Goal: Information Seeking & Learning: Find specific fact

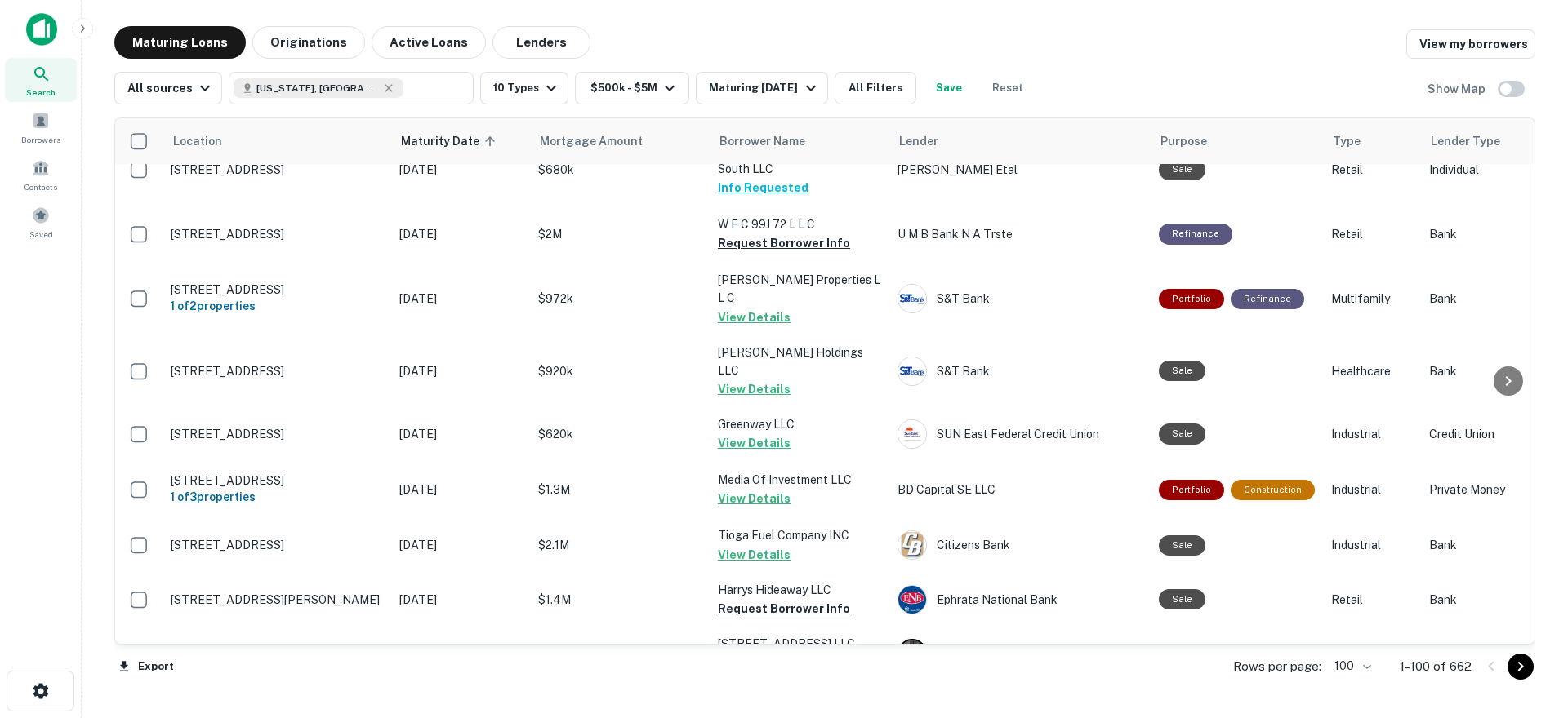
scroll to position [5174, 0]
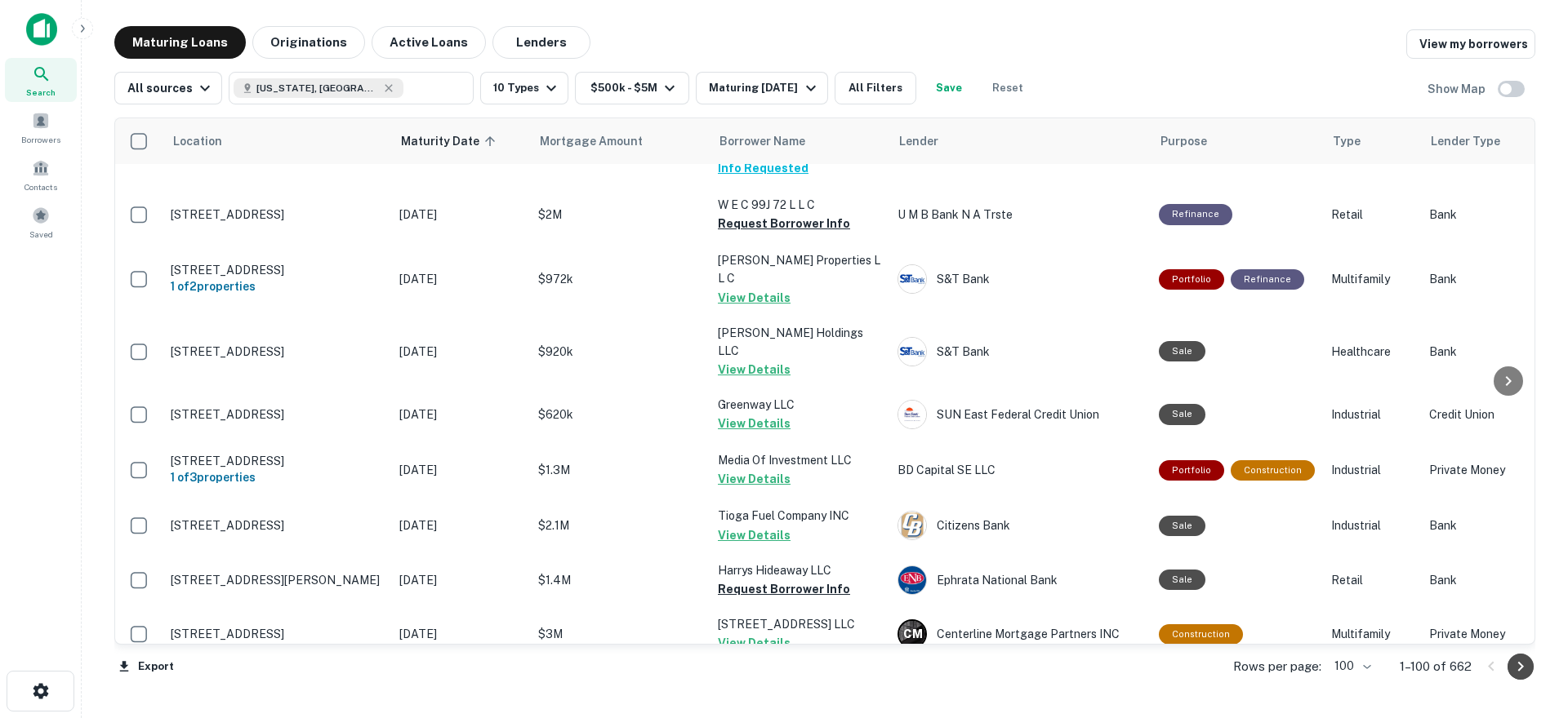
click at [1522, 673] on icon "Go to next page" at bounding box center [1520, 667] width 20 height 20
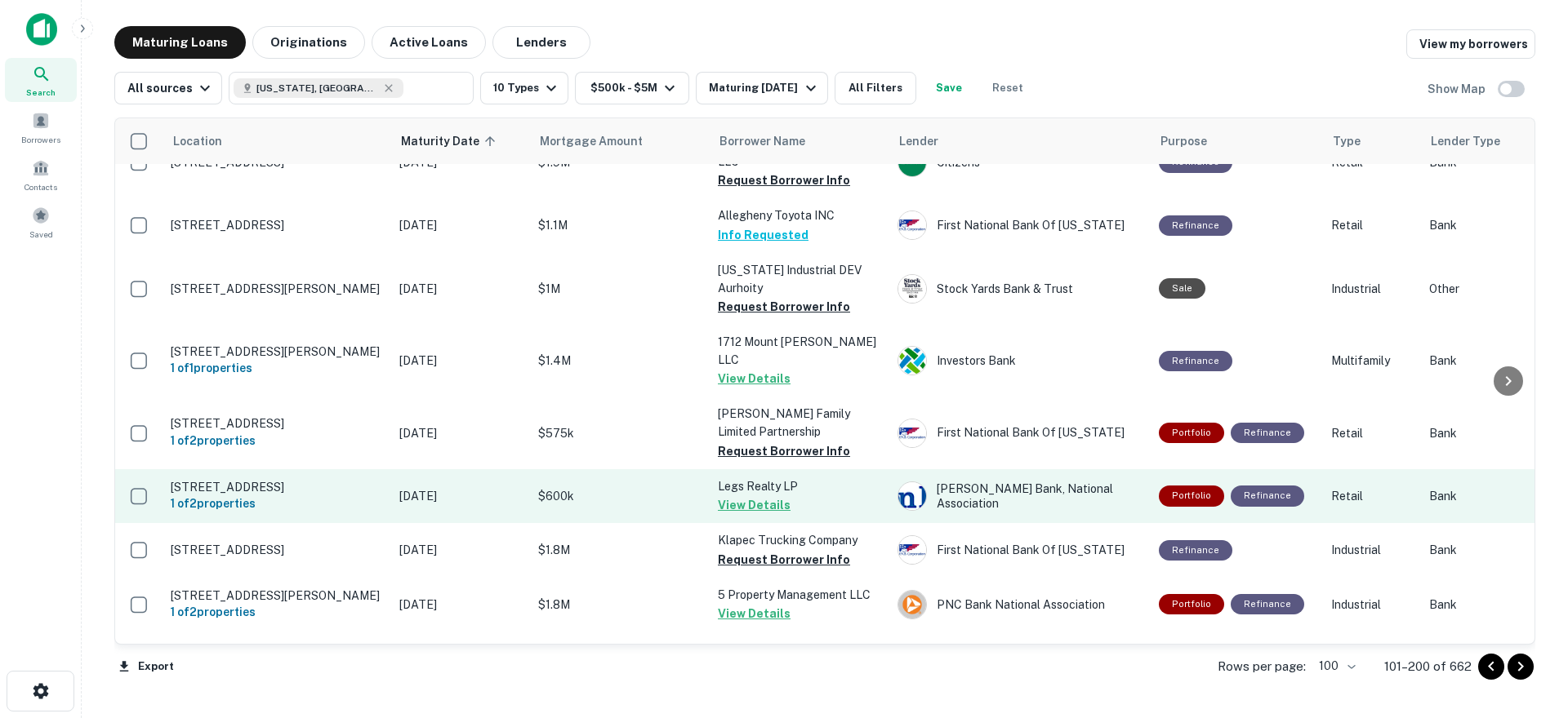
scroll to position [5199, 0]
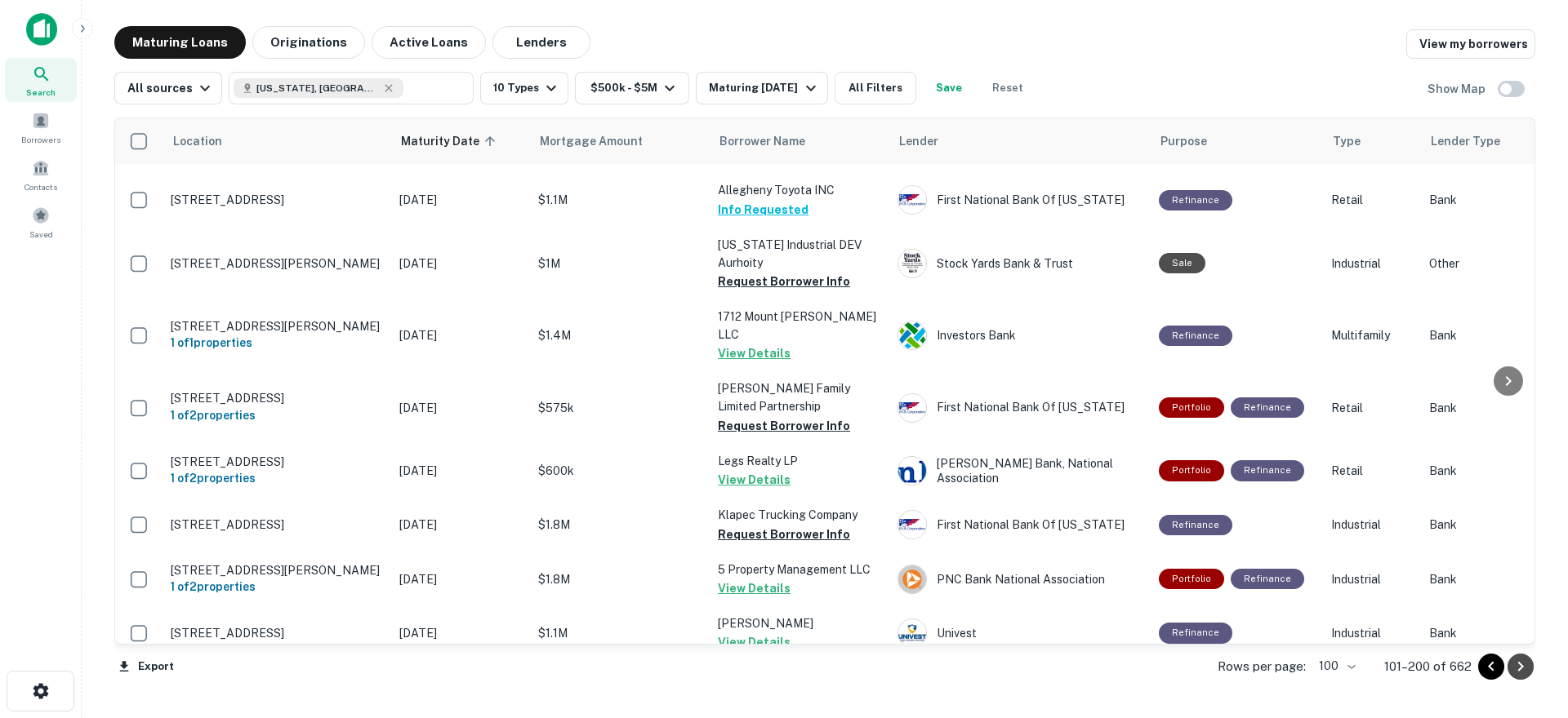
click at [1518, 665] on icon "Go to next page" at bounding box center [1520, 667] width 20 height 20
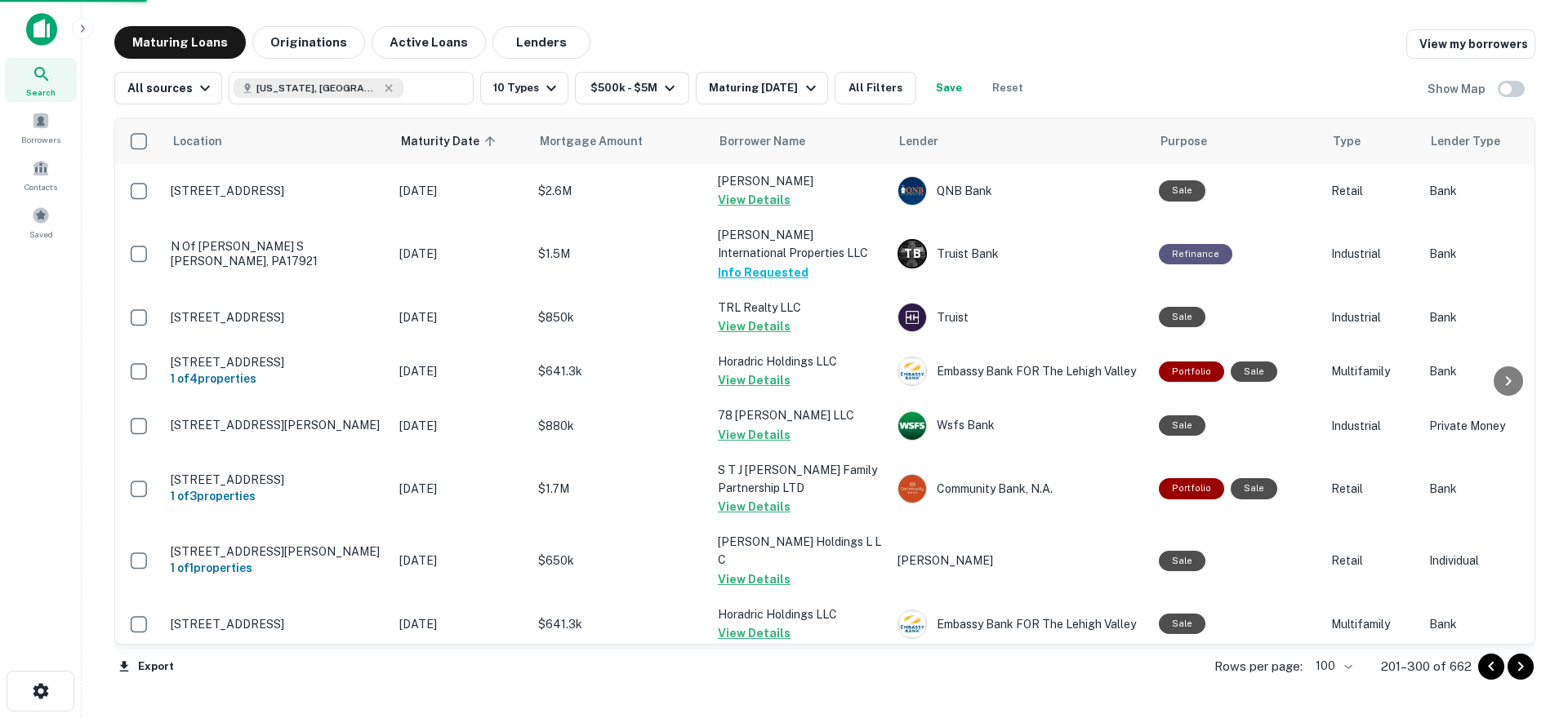
scroll to position [5199, 0]
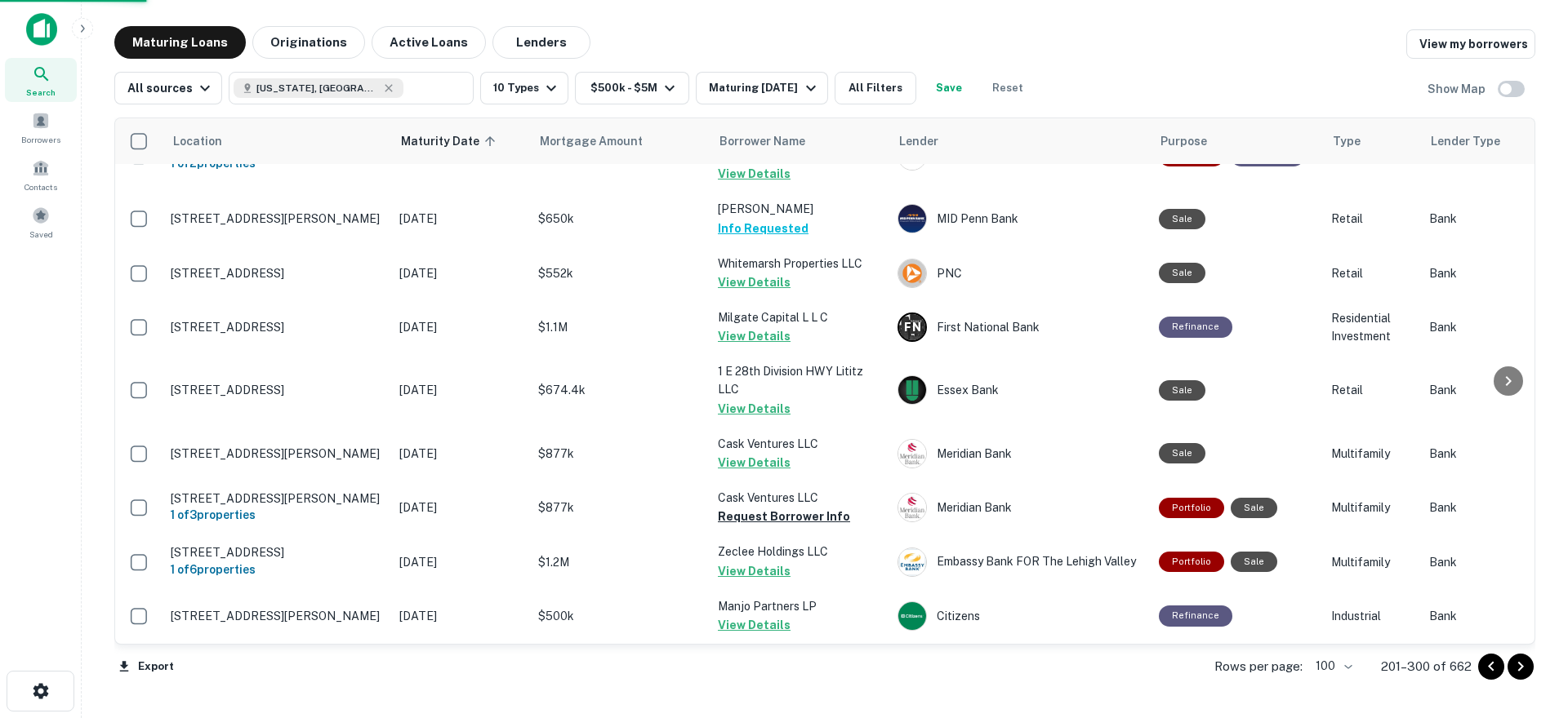
click at [1519, 667] on icon "Go to next page" at bounding box center [1520, 667] width 20 height 20
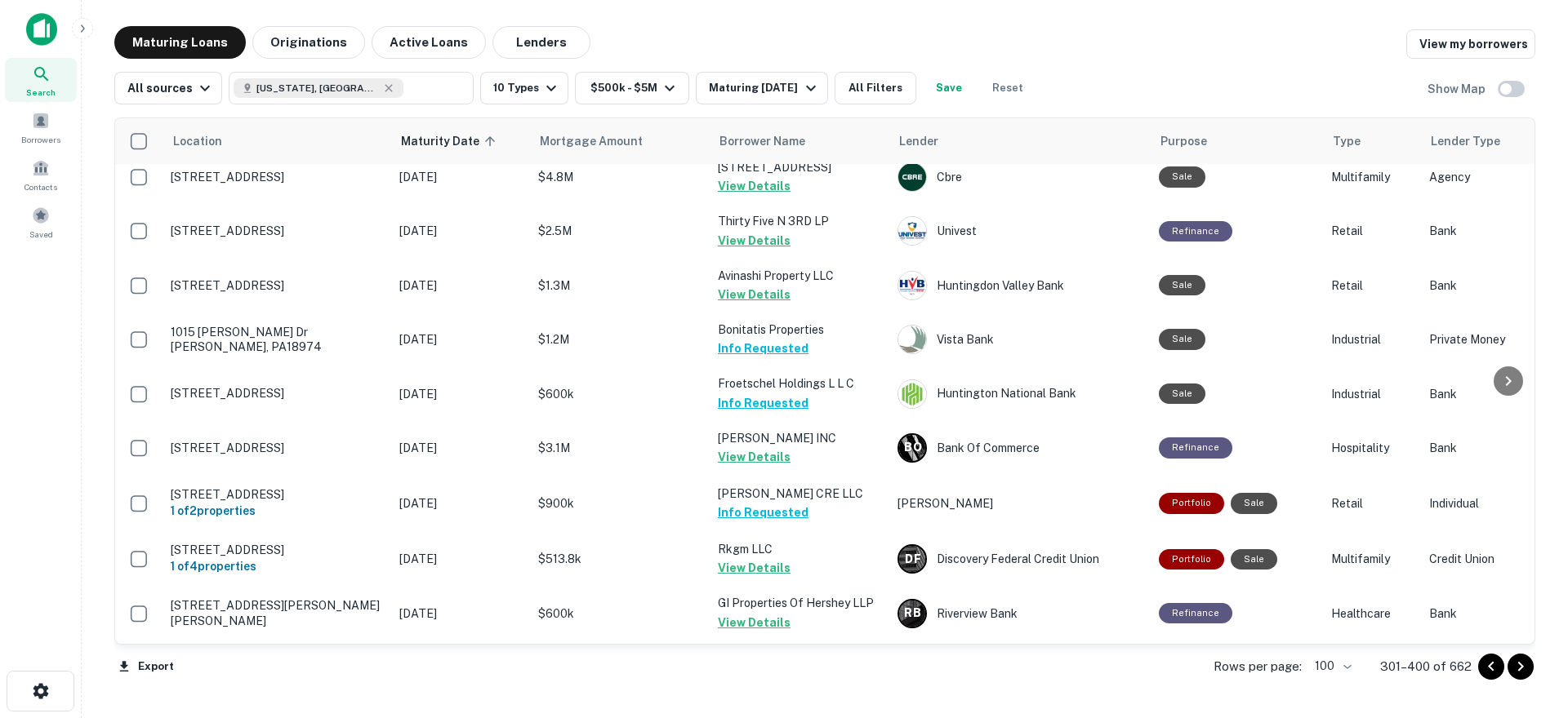
scroll to position [5199, 0]
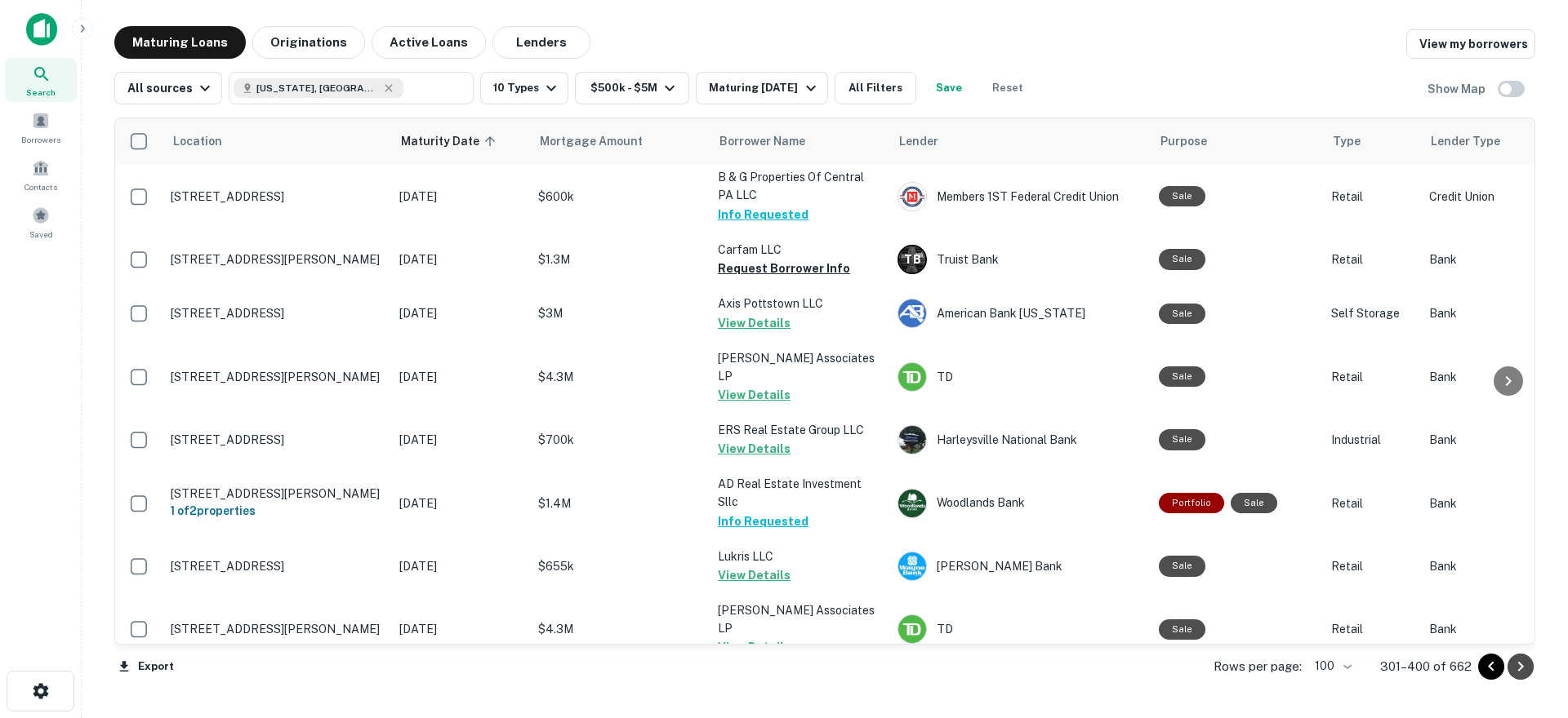
click at [1519, 667] on icon "Go to next page" at bounding box center [1520, 667] width 20 height 20
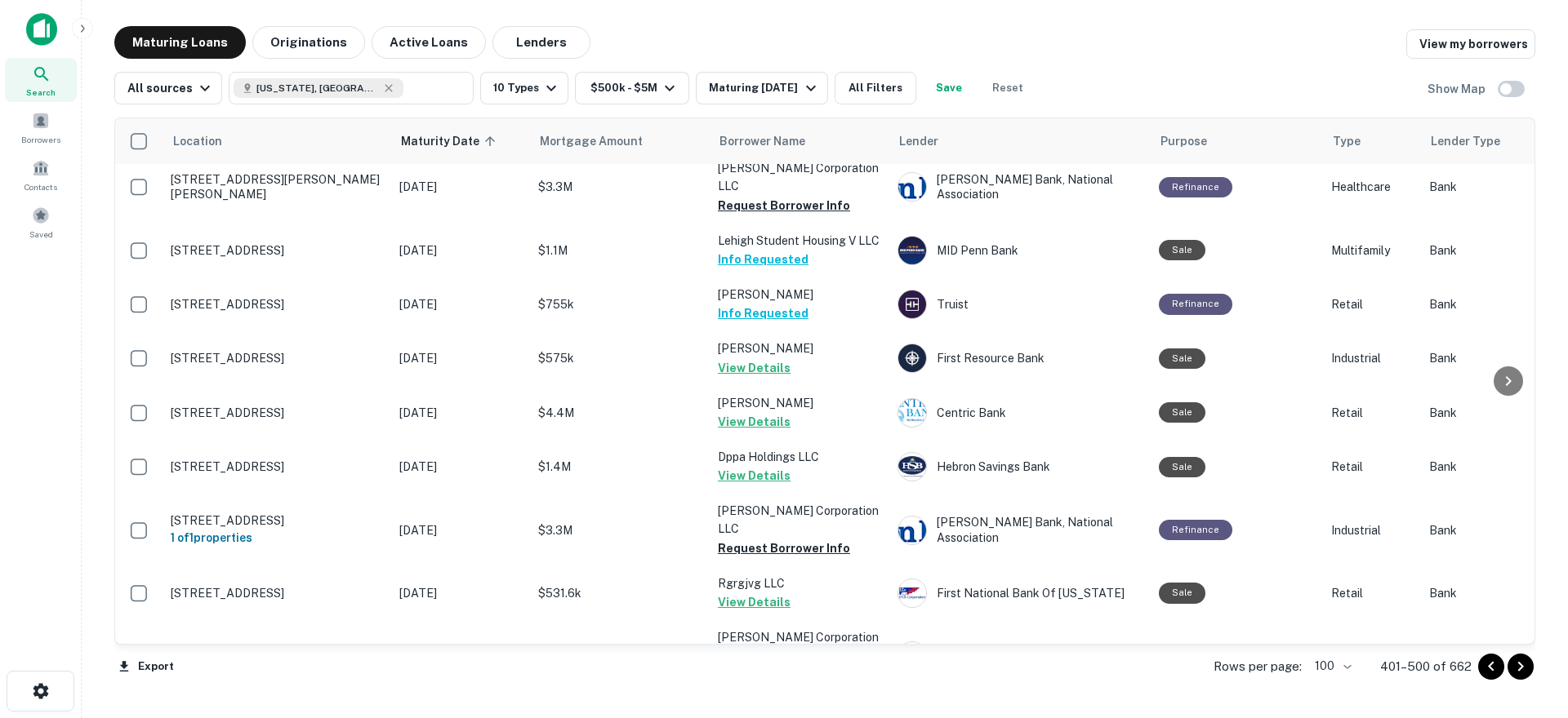
scroll to position [5201, 0]
click at [1520, 671] on icon "Go to next page" at bounding box center [1520, 667] width 20 height 20
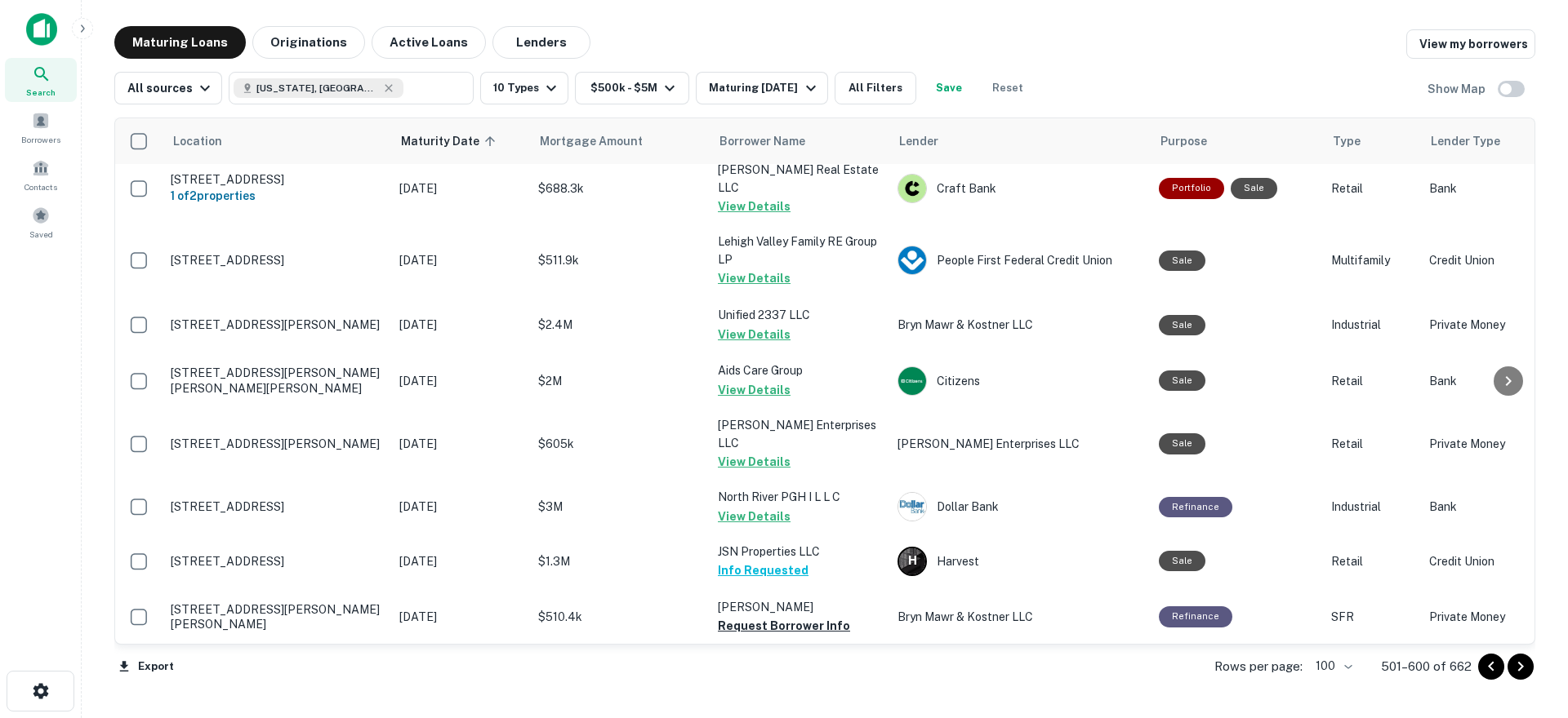
scroll to position [5201, 0]
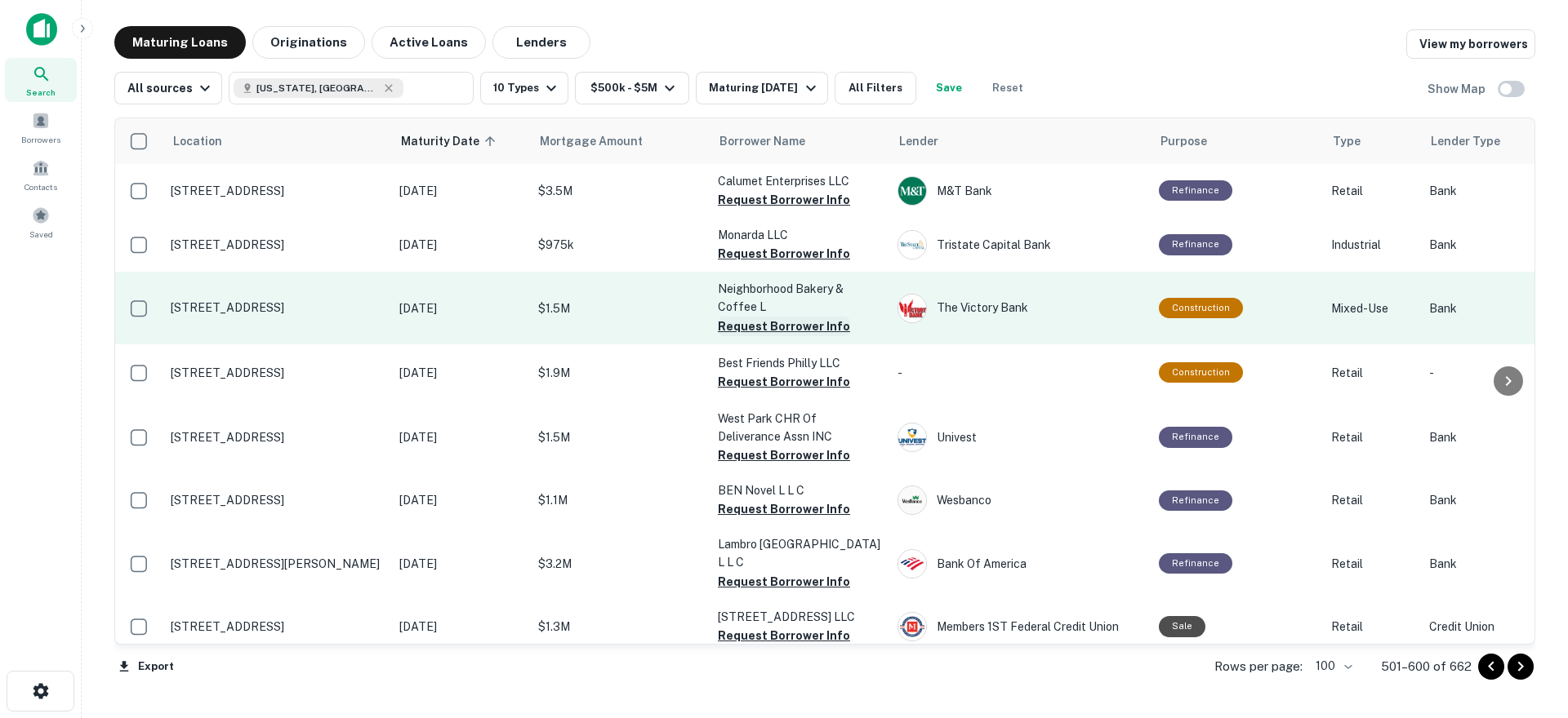
click at [769, 317] on button "Request Borrower Info" at bounding box center [784, 327] width 132 height 20
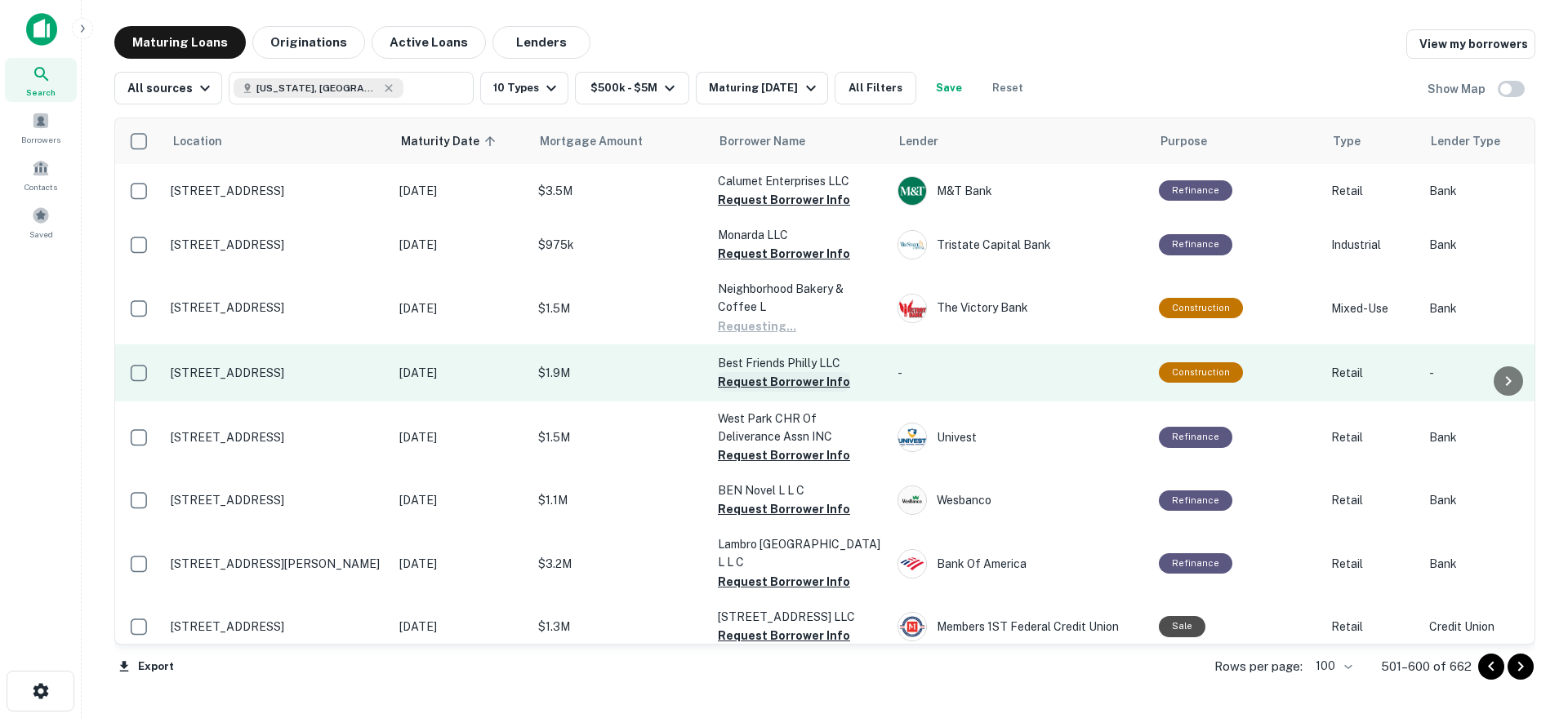
click at [771, 372] on button "Request Borrower Info" at bounding box center [784, 382] width 132 height 20
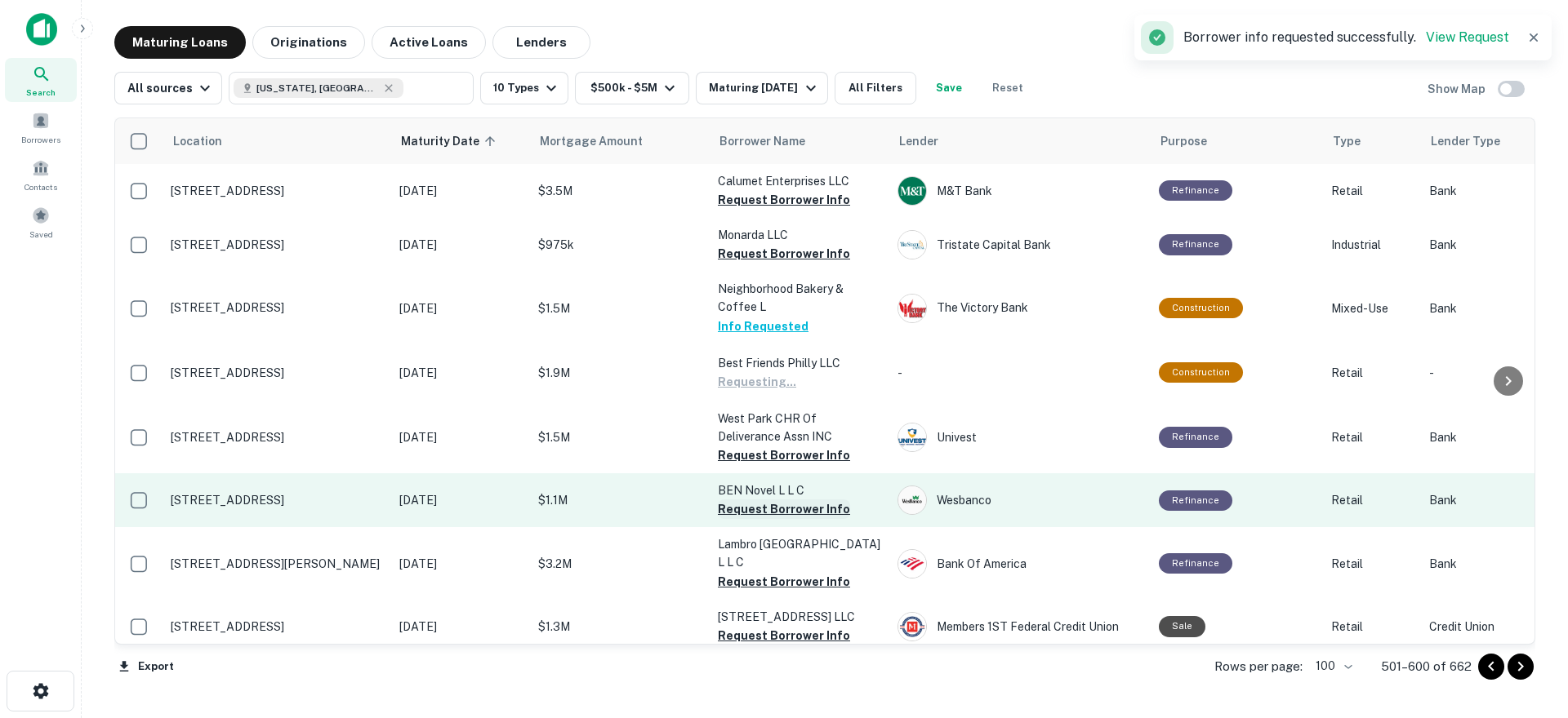
click at [765, 445] on button "Request Borrower Info" at bounding box center [784, 455] width 132 height 20
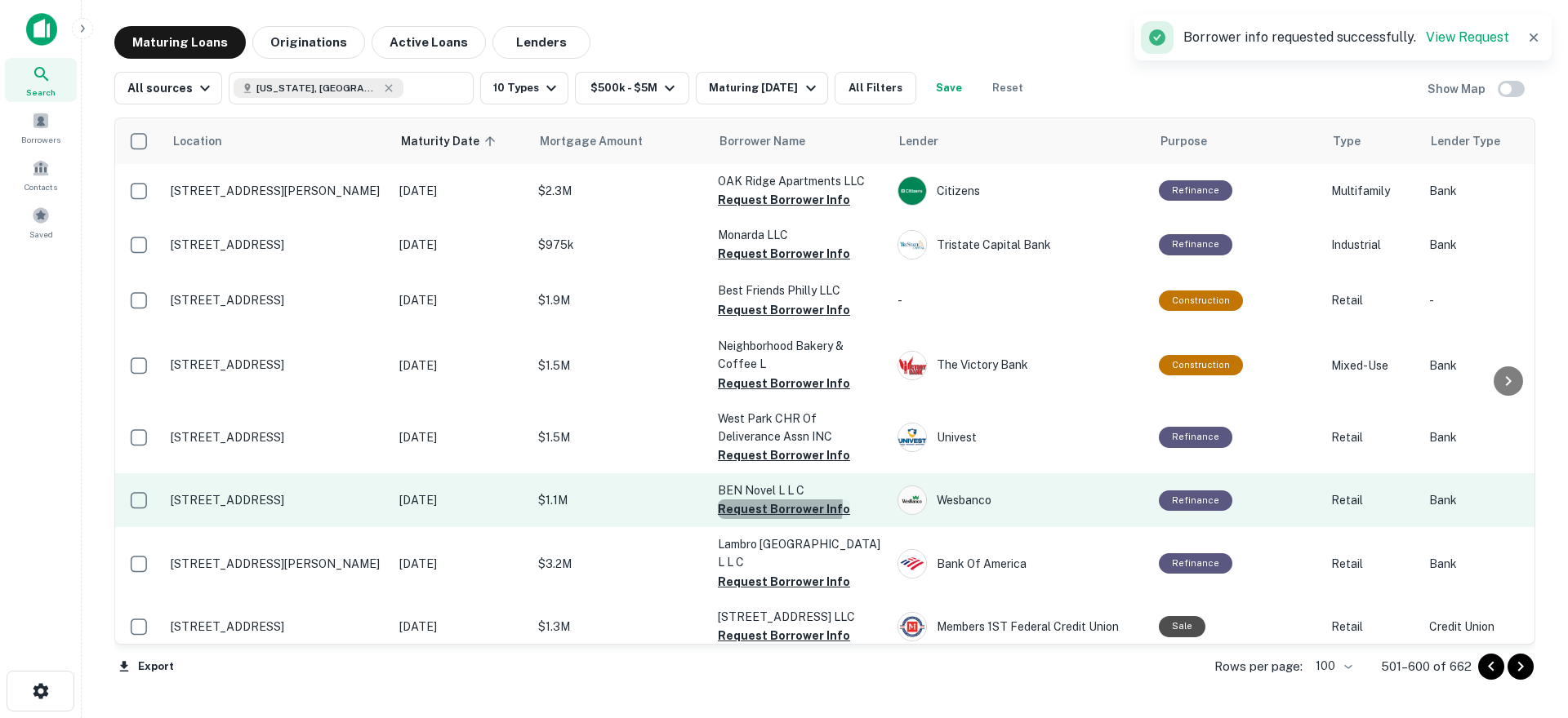
click at [773, 500] on button "Request Borrower Info" at bounding box center [784, 510] width 132 height 20
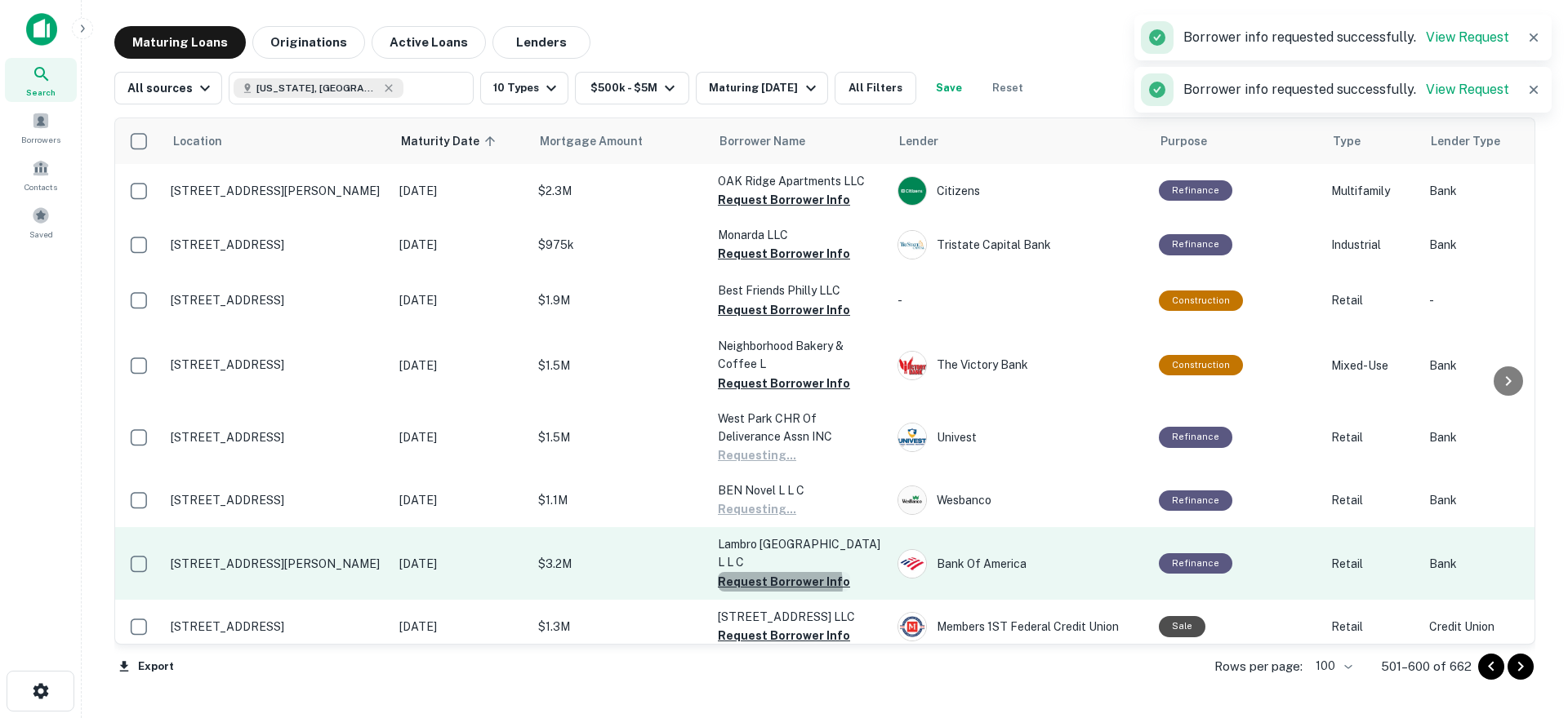
click at [765, 572] on button "Request Borrower Info" at bounding box center [784, 582] width 132 height 20
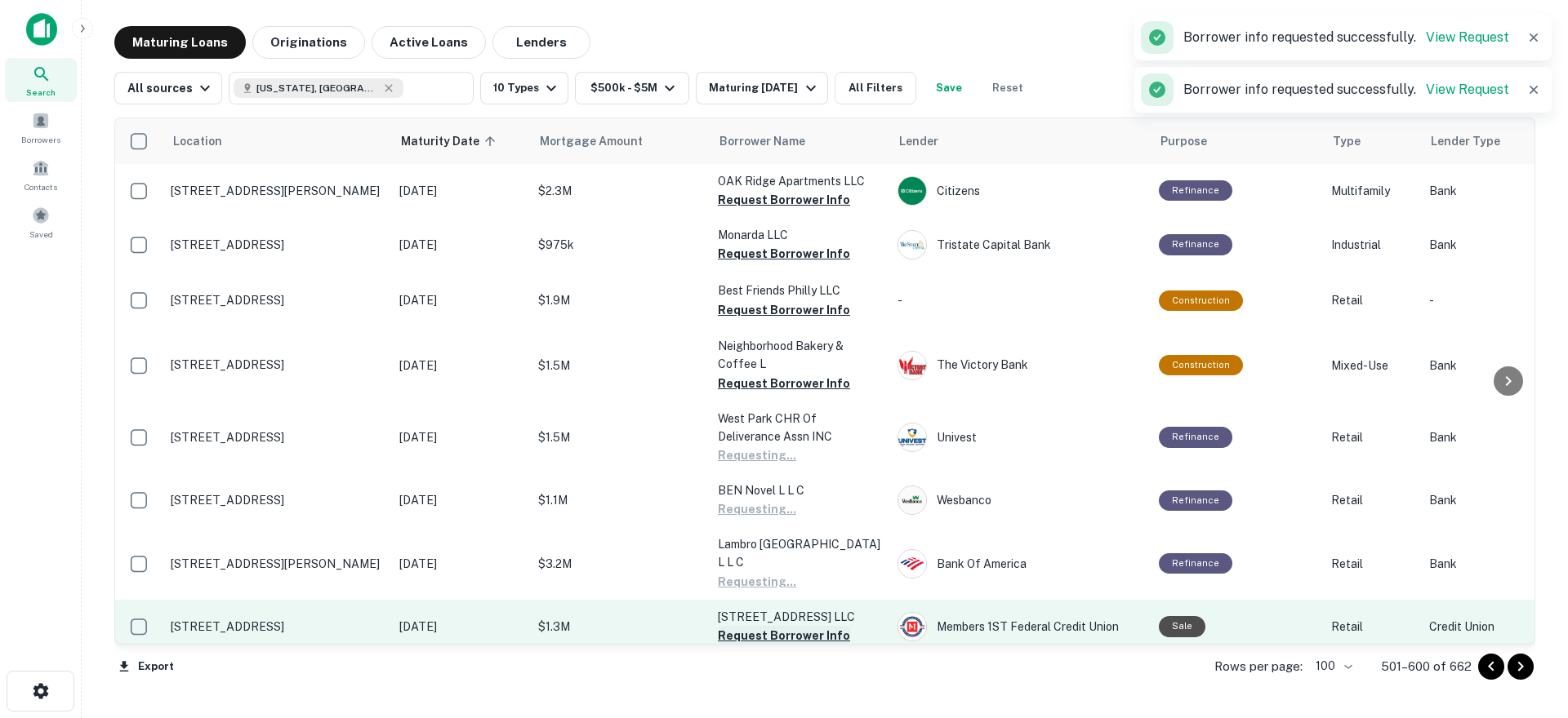
click at [766, 626] on button "Request Borrower Info" at bounding box center [784, 636] width 132 height 20
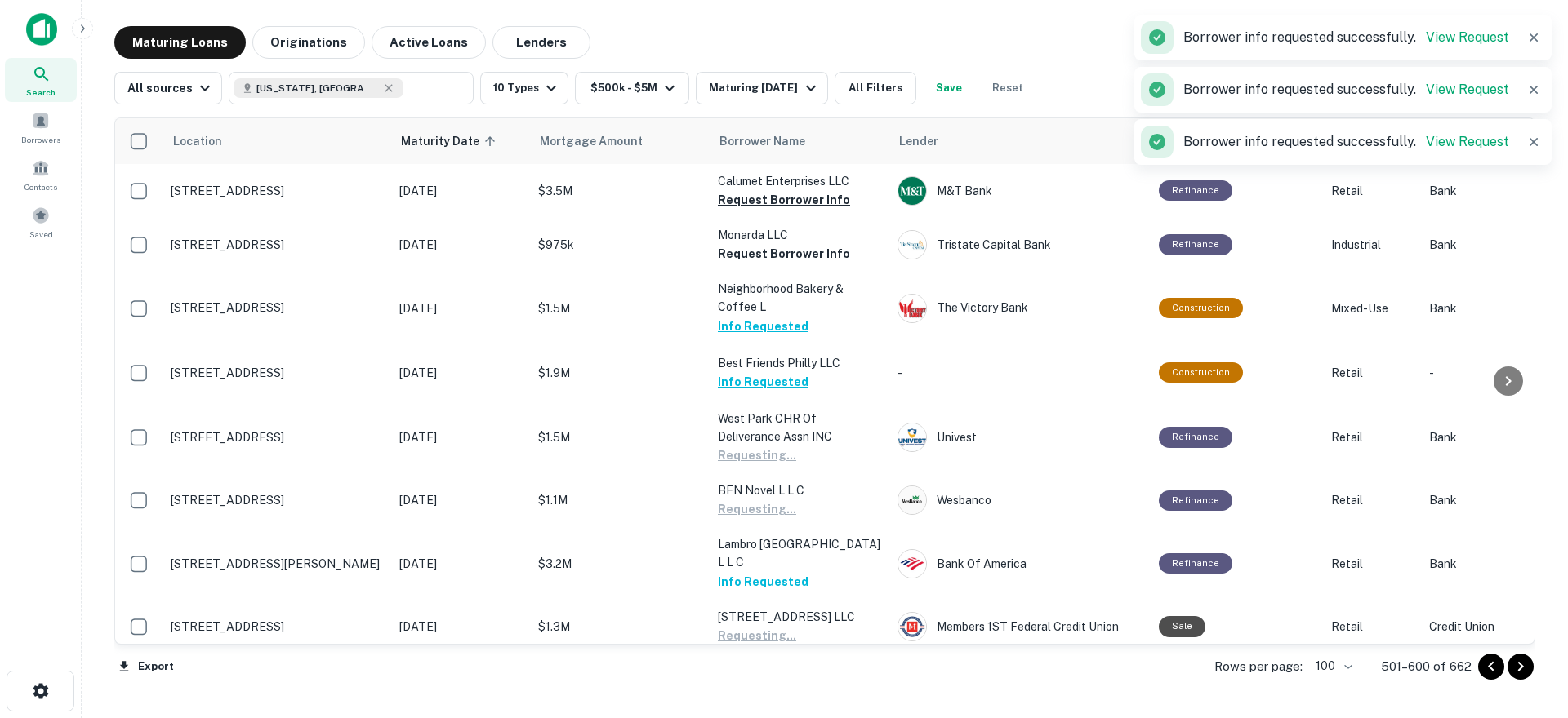
drag, startPoint x: 773, startPoint y: 519, endPoint x: 774, endPoint y: 580, distance: 61.0
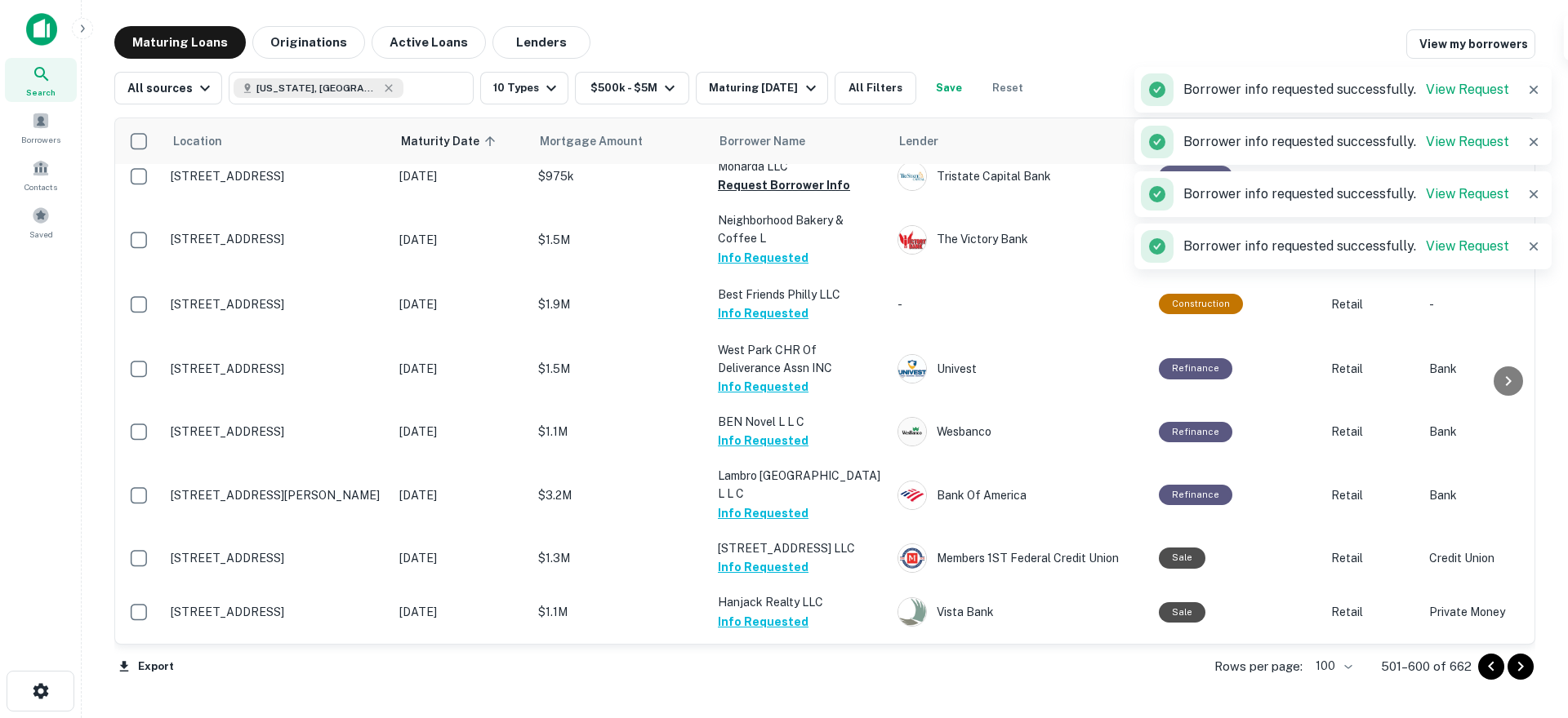
click at [765, 717] on button "Request Borrower Info" at bounding box center [784, 730] width 132 height 20
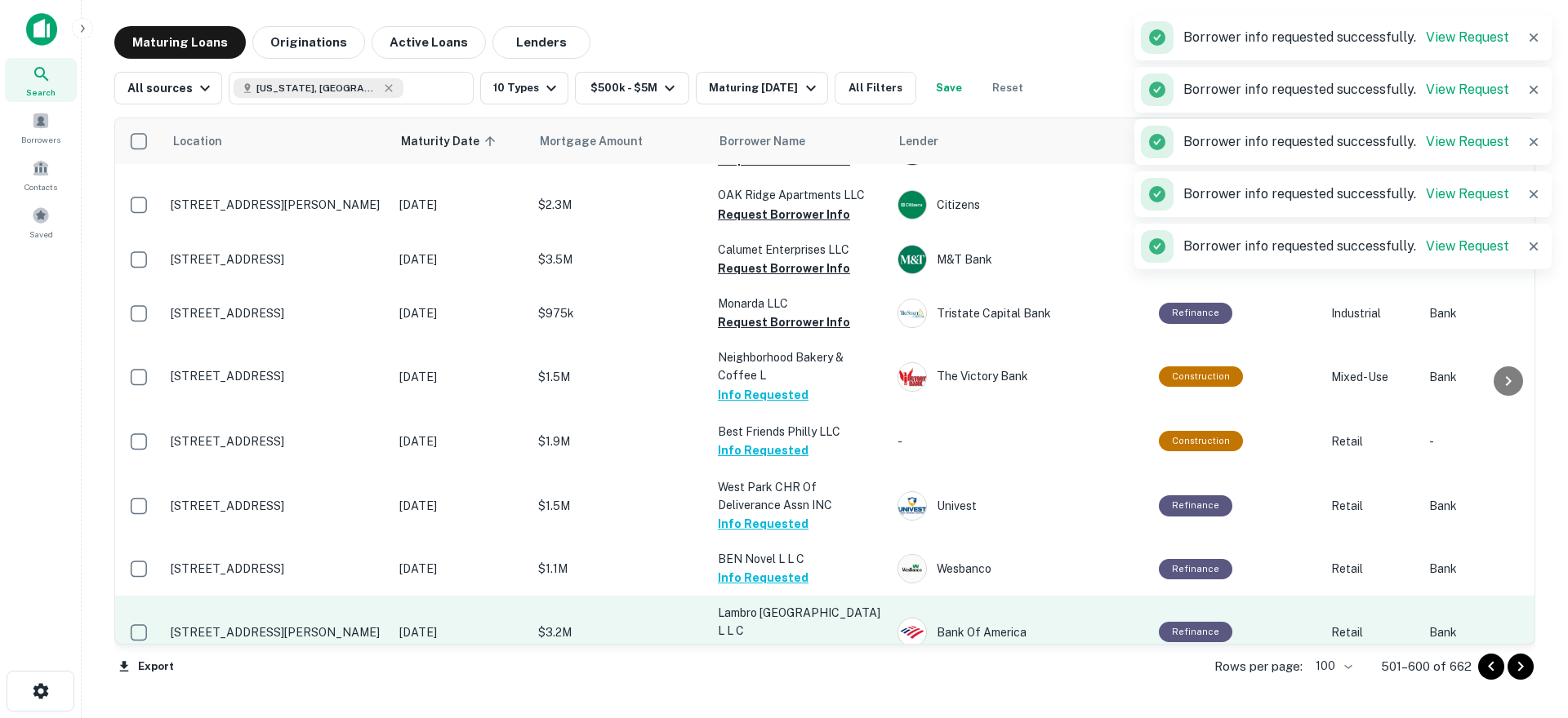
scroll to position [4861, 0]
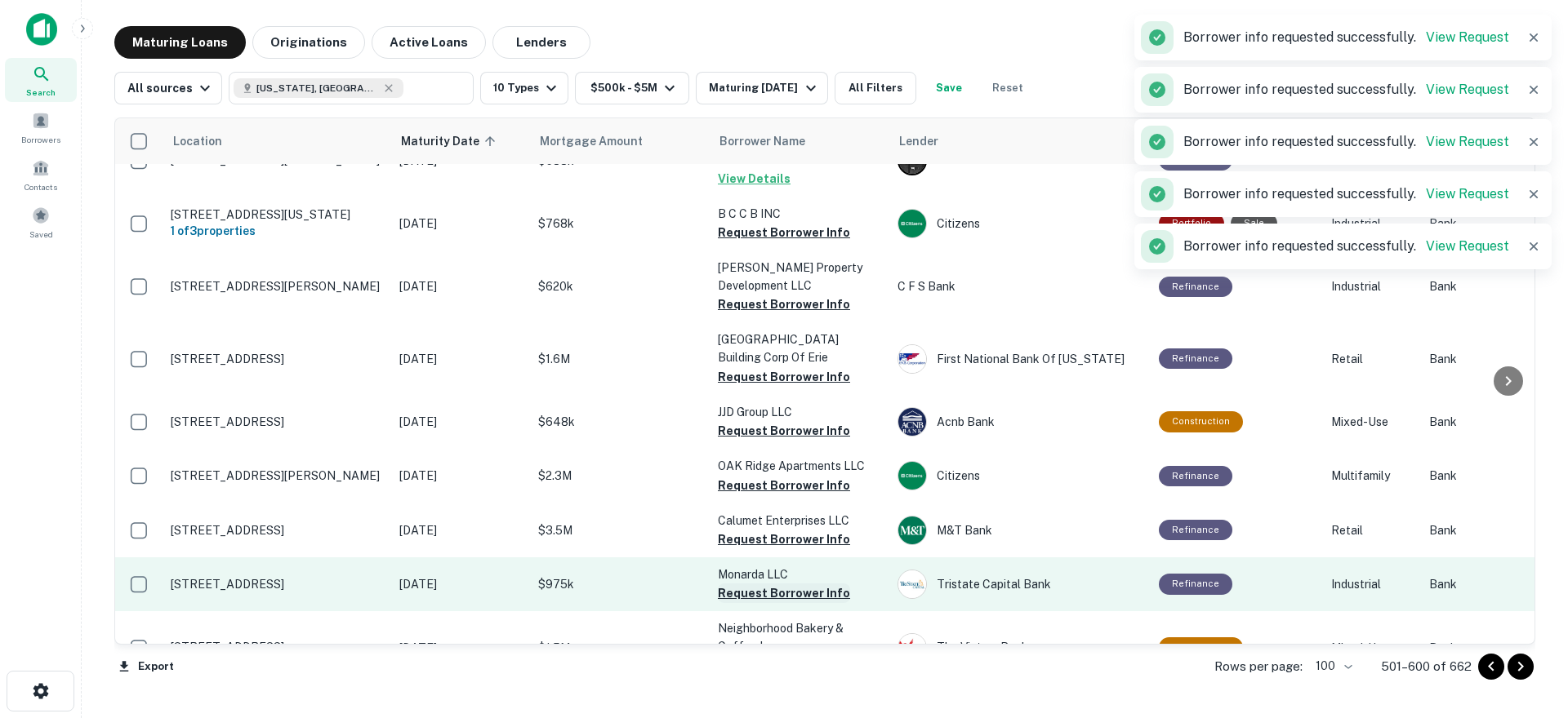
click at [765, 583] on button "Request Borrower Info" at bounding box center [784, 593] width 132 height 20
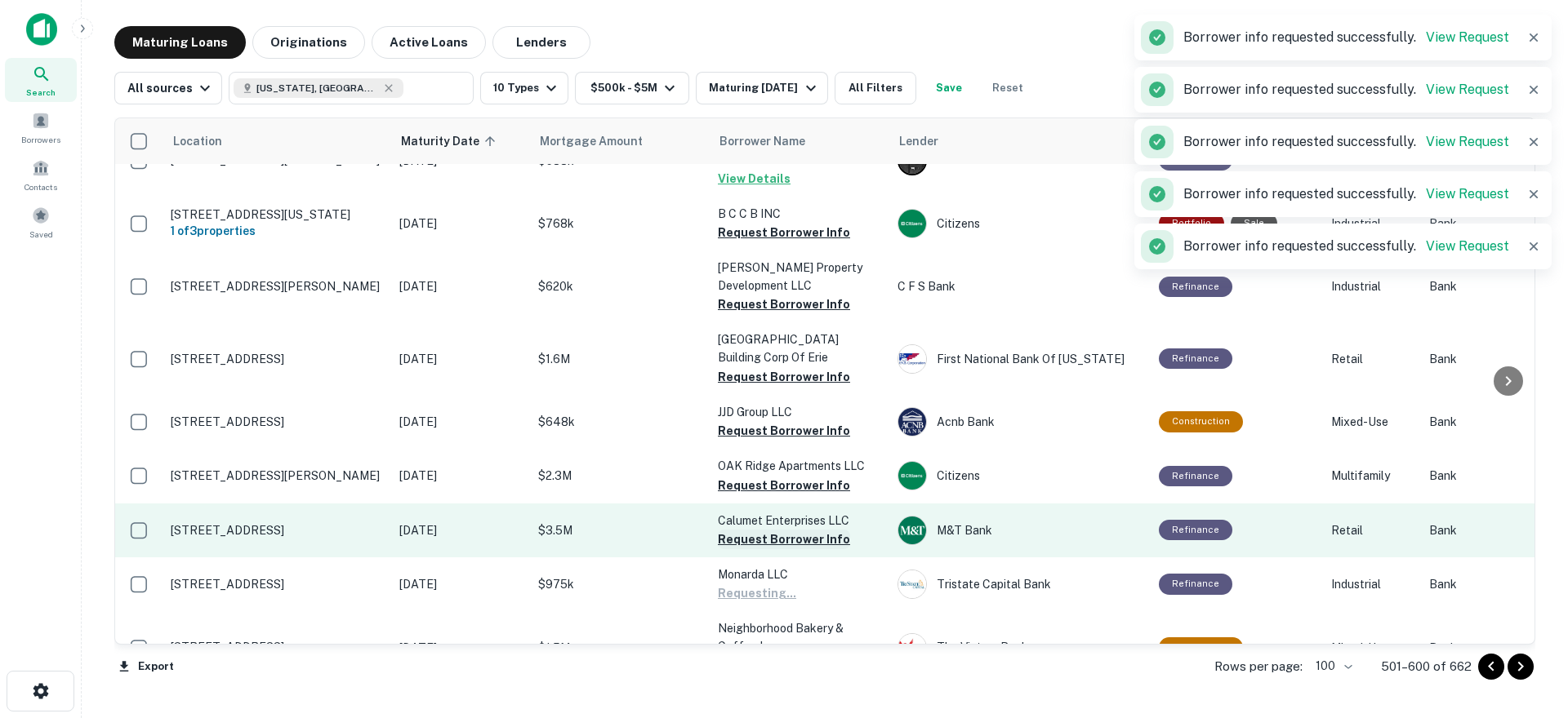
click at [757, 530] on button "Request Borrower Info" at bounding box center [784, 540] width 132 height 20
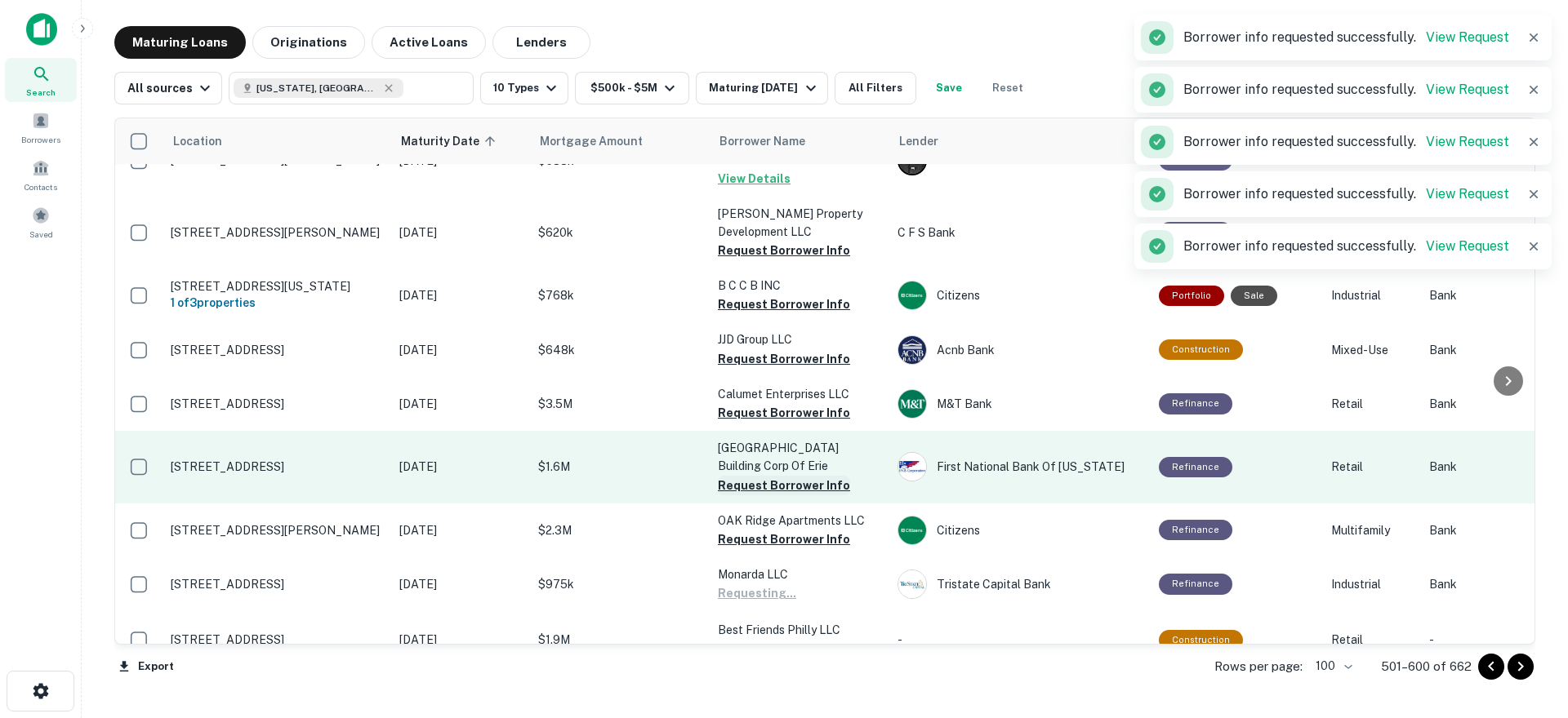
click at [759, 475] on button "Request Borrower Info" at bounding box center [784, 485] width 132 height 20
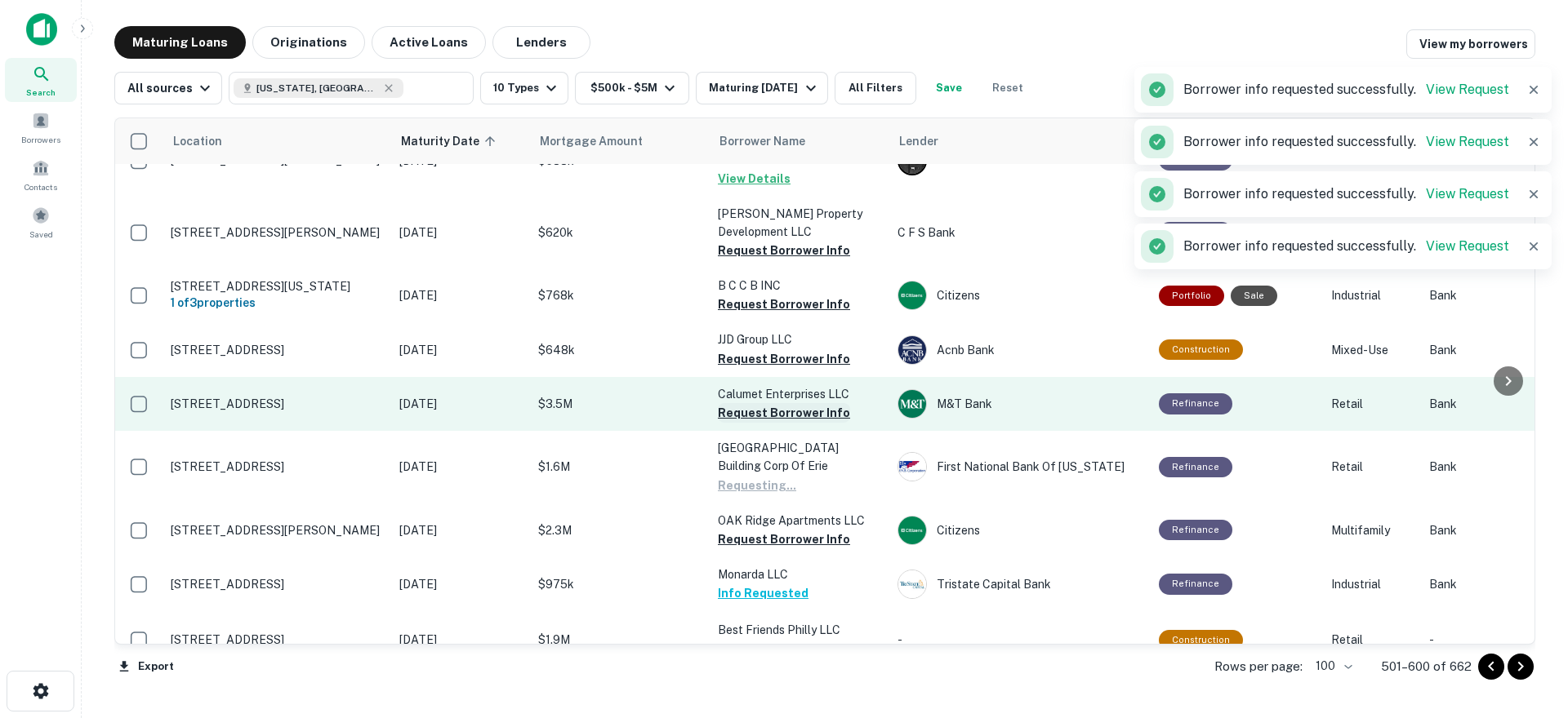
click at [761, 403] on button "Request Borrower Info" at bounding box center [784, 413] width 132 height 20
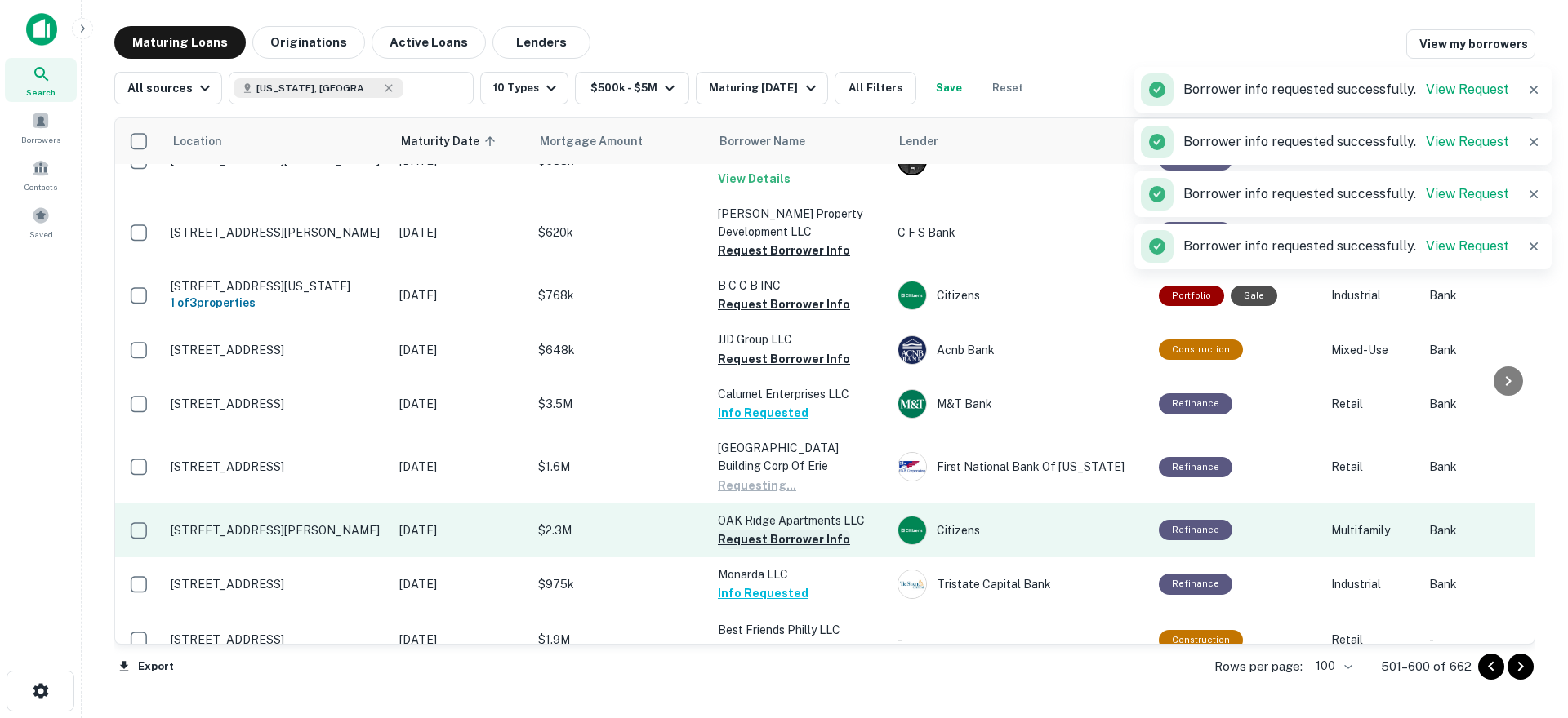
click at [765, 349] on button "Request Borrower Info" at bounding box center [784, 359] width 132 height 20
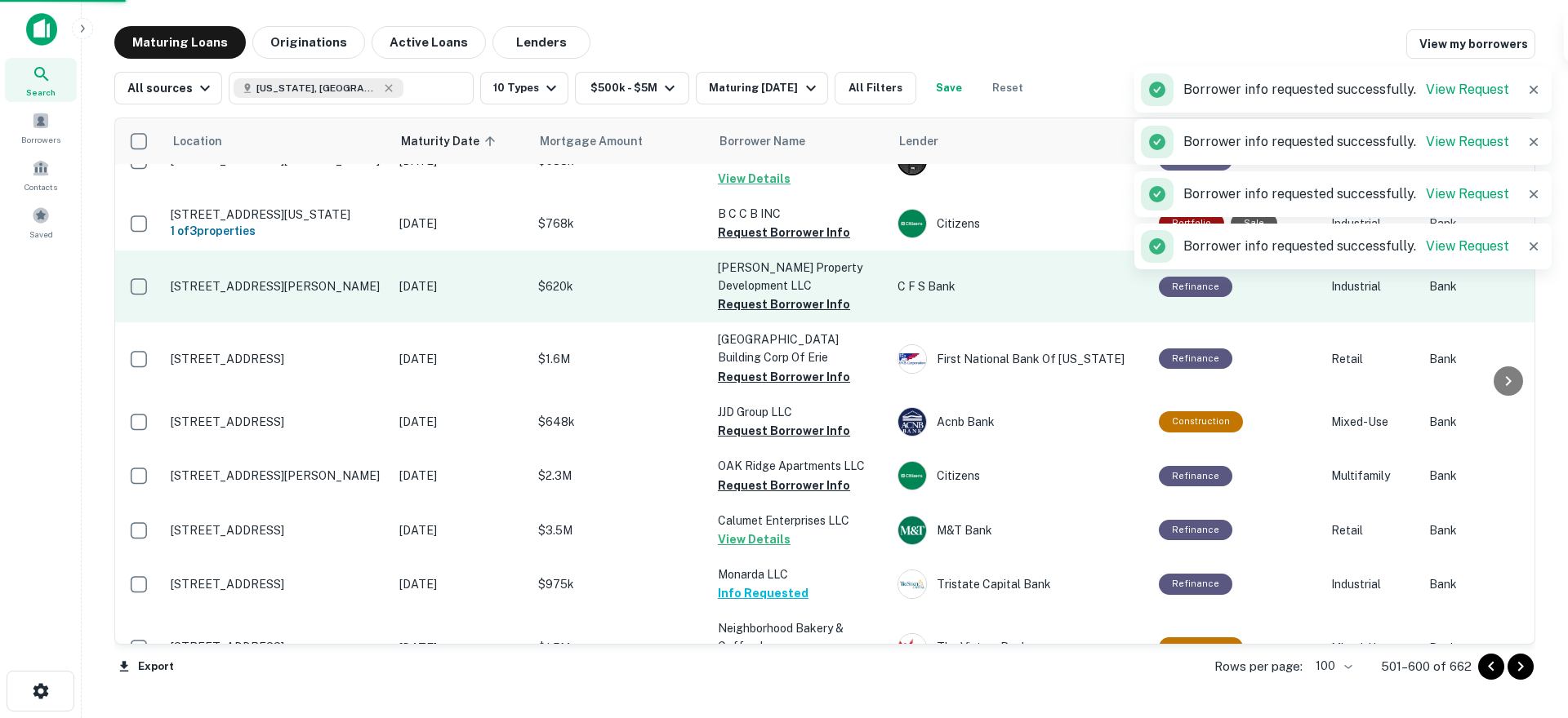
scroll to position [4618, 0]
